Goal: Information Seeking & Learning: Check status

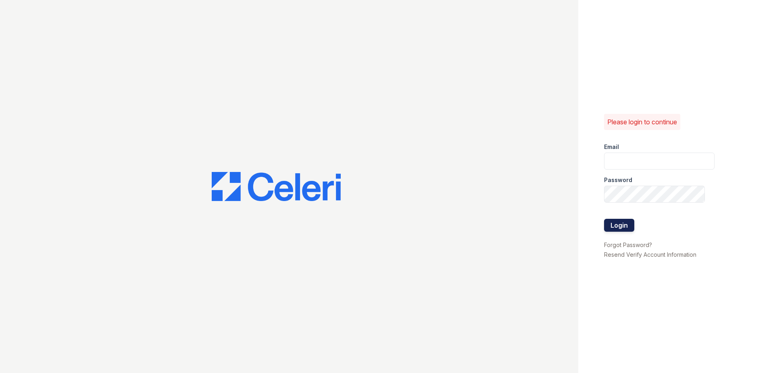
type input "[EMAIL_ADDRESS][DOMAIN_NAME]"
click at [624, 222] on button "Login" at bounding box center [619, 225] width 30 height 13
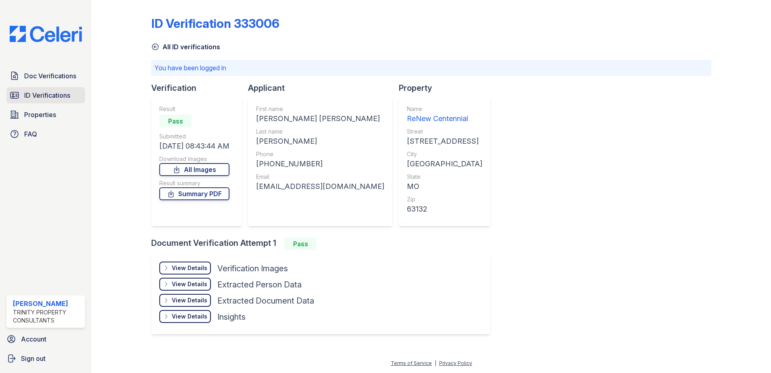
click at [44, 96] on span "ID Verifications" at bounding box center [47, 95] width 46 height 10
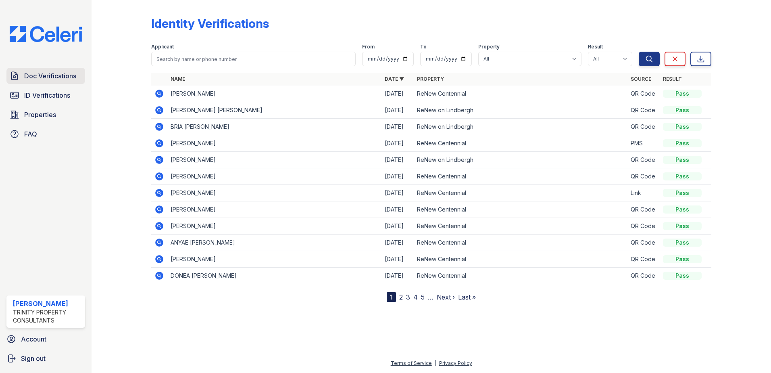
click at [73, 76] on span "Doc Verifications" at bounding box center [50, 76] width 52 height 10
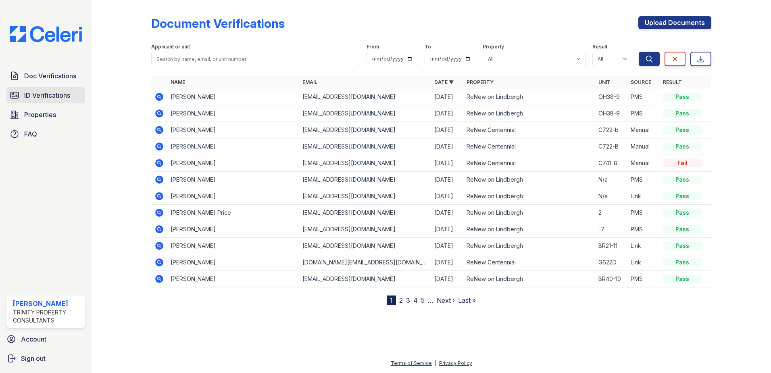
click at [57, 94] on span "ID Verifications" at bounding box center [47, 95] width 46 height 10
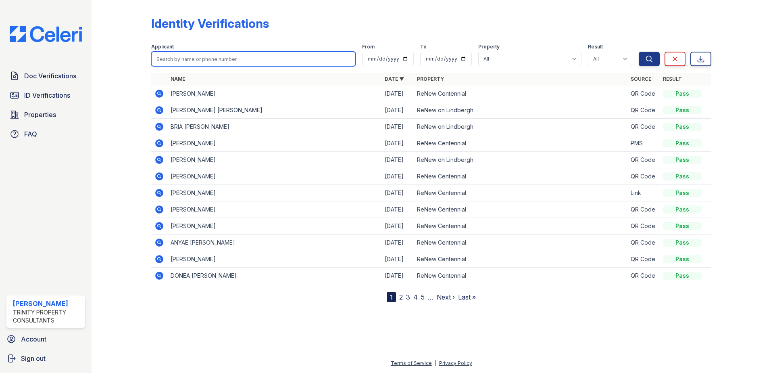
click at [191, 57] on input "search" at bounding box center [253, 59] width 205 height 15
type input "Ashley"
click at [639, 52] on button "Search" at bounding box center [649, 59] width 21 height 15
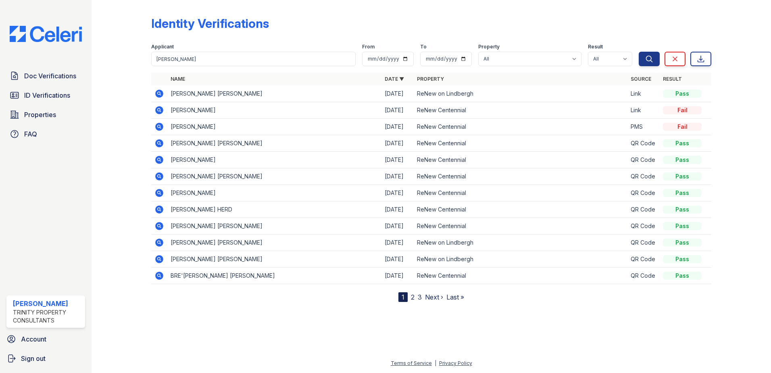
click at [153, 110] on td at bounding box center [159, 110] width 16 height 17
click at [159, 109] on icon at bounding box center [159, 110] width 2 height 2
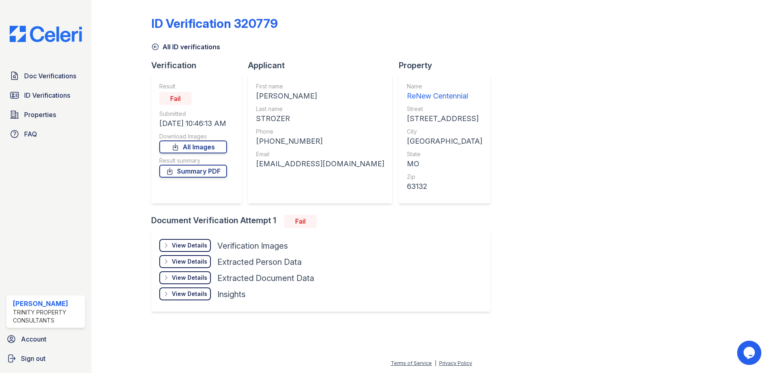
click at [195, 246] on div "View Details" at bounding box center [190, 245] width 36 height 8
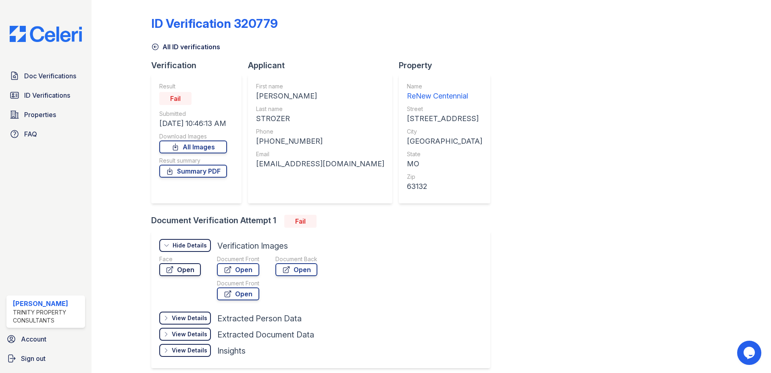
click at [192, 267] on link "Open" at bounding box center [180, 269] width 42 height 13
click at [255, 268] on link "Open" at bounding box center [238, 269] width 42 height 13
click at [53, 84] on link "Doc Verifications" at bounding box center [45, 76] width 79 height 16
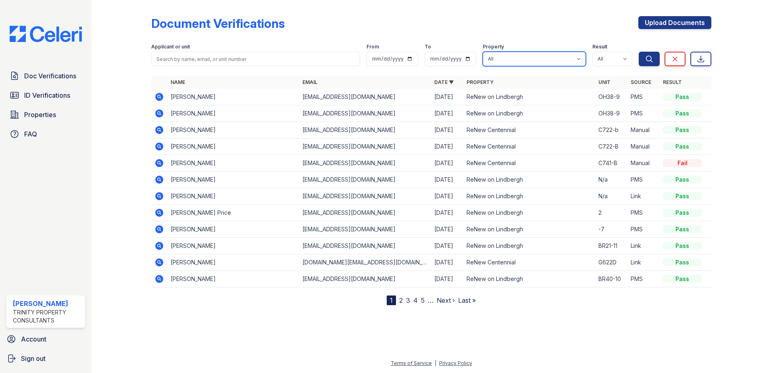
click at [504, 60] on select "All ReNew Centennial ReNew on Lindbergh" at bounding box center [534, 59] width 103 height 15
select select "54"
click at [483, 52] on select "All ReNew Centennial ReNew on Lindbergh" at bounding box center [534, 59] width 103 height 15
click at [652, 61] on icon "submit" at bounding box center [650, 59] width 6 height 6
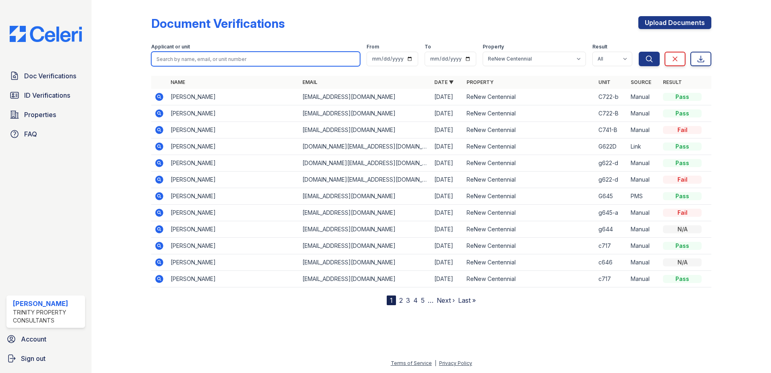
click at [259, 55] on input "search" at bounding box center [255, 59] width 209 height 15
type input "ashley"
click at [639, 52] on button "Search" at bounding box center [649, 59] width 21 height 15
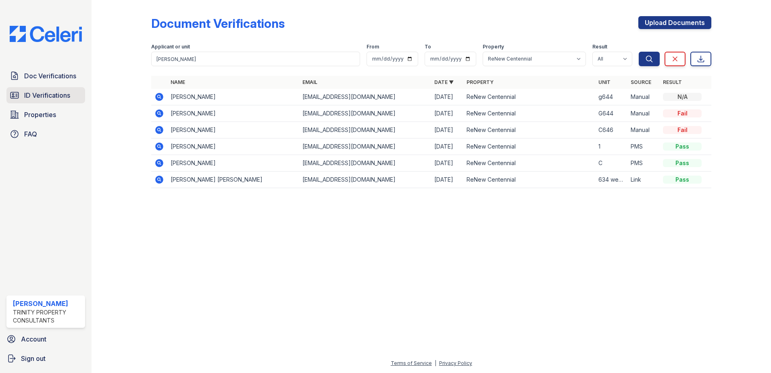
click at [35, 96] on span "ID Verifications" at bounding box center [47, 95] width 46 height 10
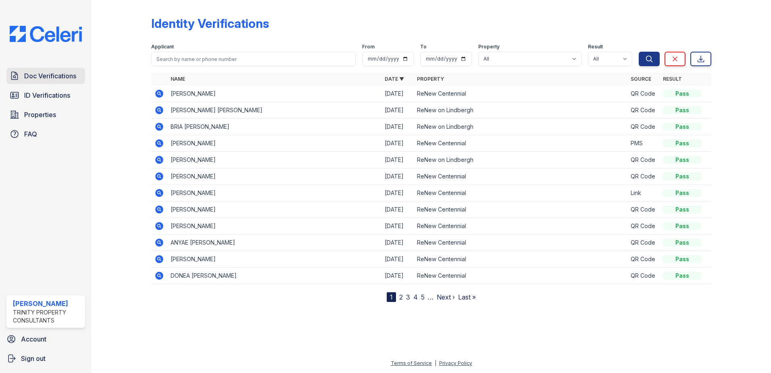
click at [55, 77] on span "Doc Verifications" at bounding box center [50, 76] width 52 height 10
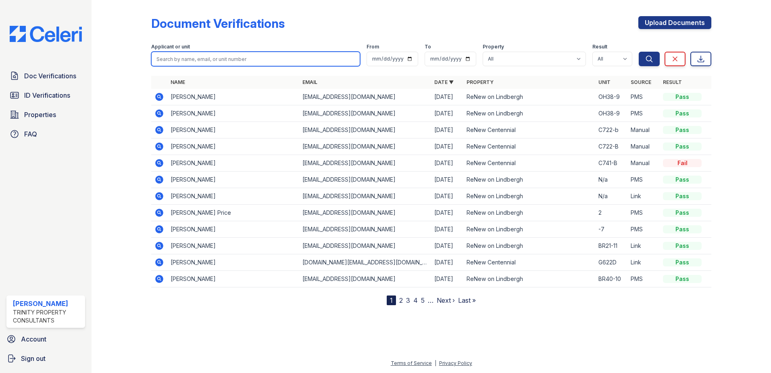
click at [199, 56] on input "search" at bounding box center [255, 59] width 209 height 15
type input "ashley"
click at [639, 52] on button "Search" at bounding box center [649, 59] width 21 height 15
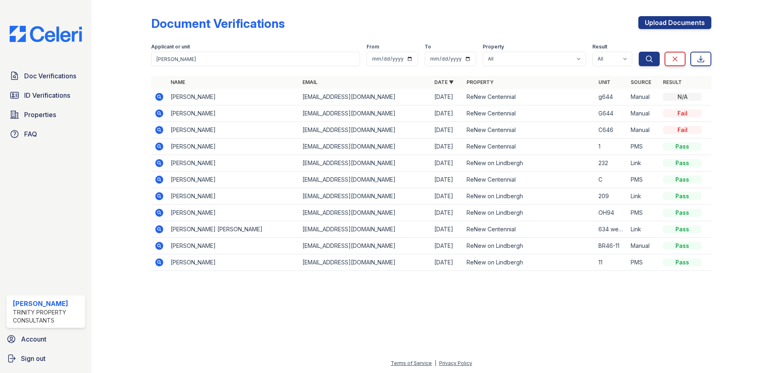
click at [47, 105] on div "Doc Verifications ID Verifications Properties FAQ" at bounding box center [45, 105] width 85 height 74
click at [48, 95] on span "ID Verifications" at bounding box center [47, 95] width 46 height 10
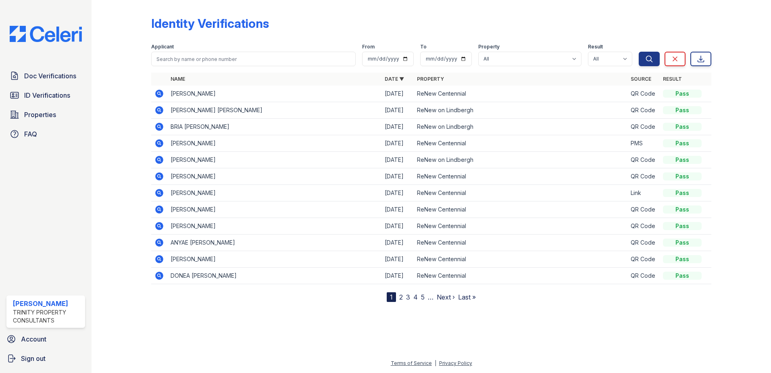
click at [213, 48] on div "Applicant" at bounding box center [253, 48] width 205 height 8
click at [209, 57] on input "search" at bounding box center [253, 59] width 205 height 15
type input "ashley"
click at [639, 52] on button "Search" at bounding box center [649, 59] width 21 height 15
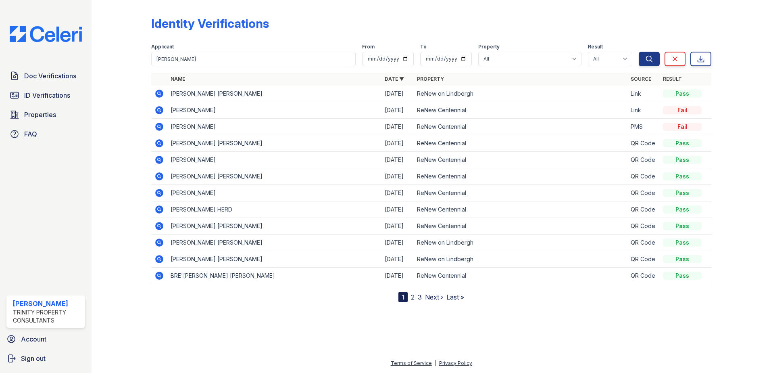
click at [159, 110] on icon at bounding box center [159, 110] width 2 height 2
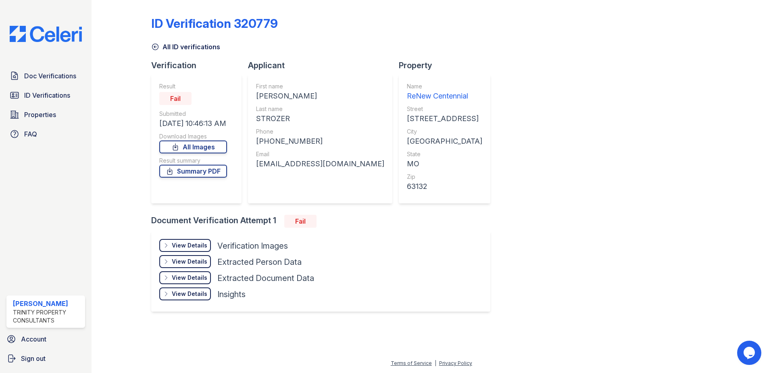
click at [176, 241] on div "View Details" at bounding box center [190, 245] width 36 height 8
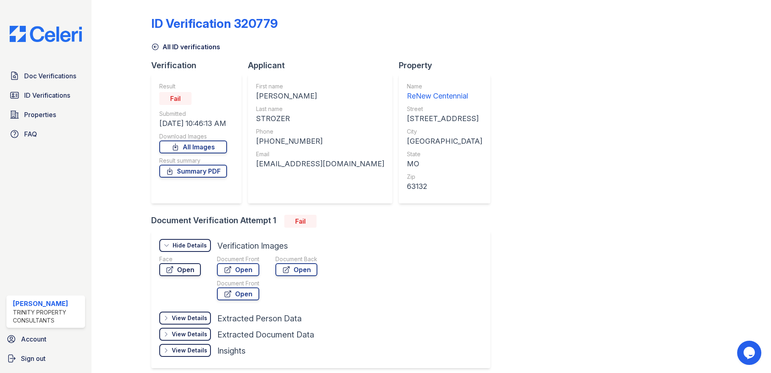
click at [176, 265] on link "Open" at bounding box center [180, 269] width 42 height 13
click at [243, 271] on link "Open" at bounding box center [238, 269] width 42 height 13
